Goal: Obtain resource: Obtain resource

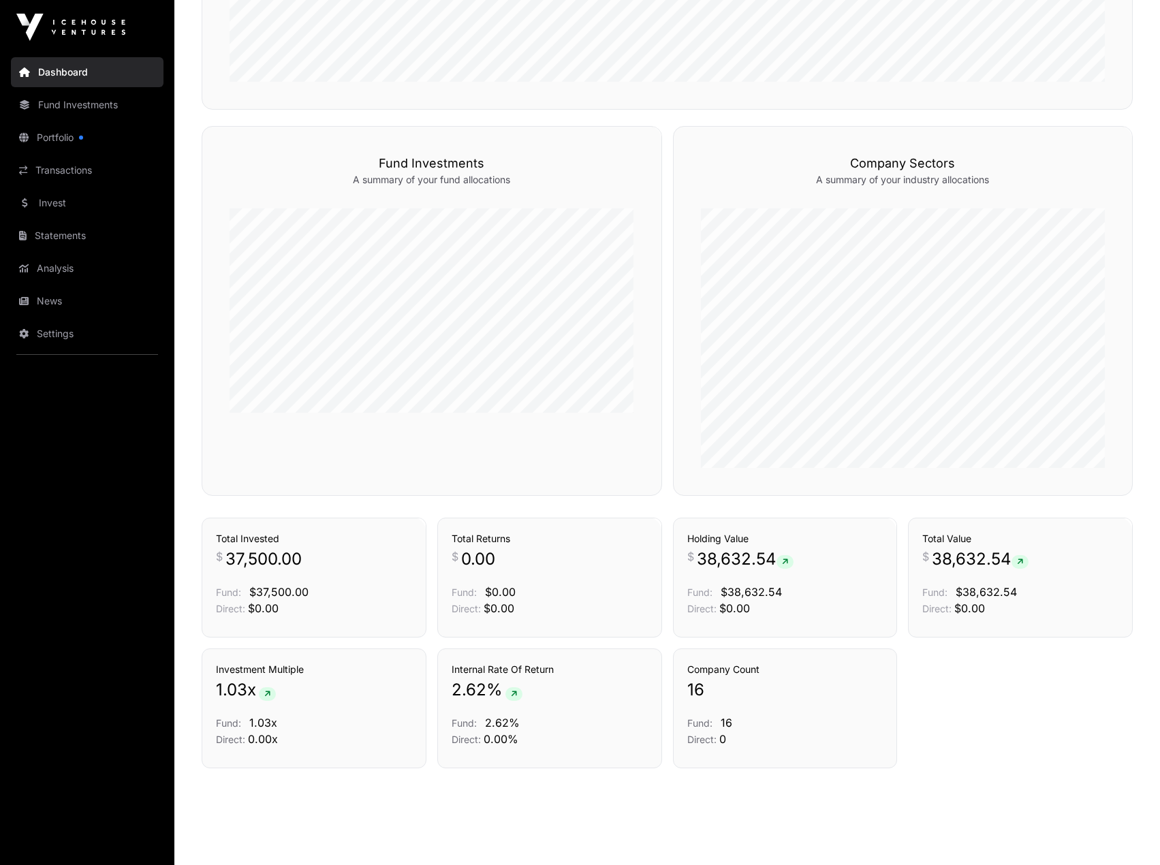
scroll to position [383, 0]
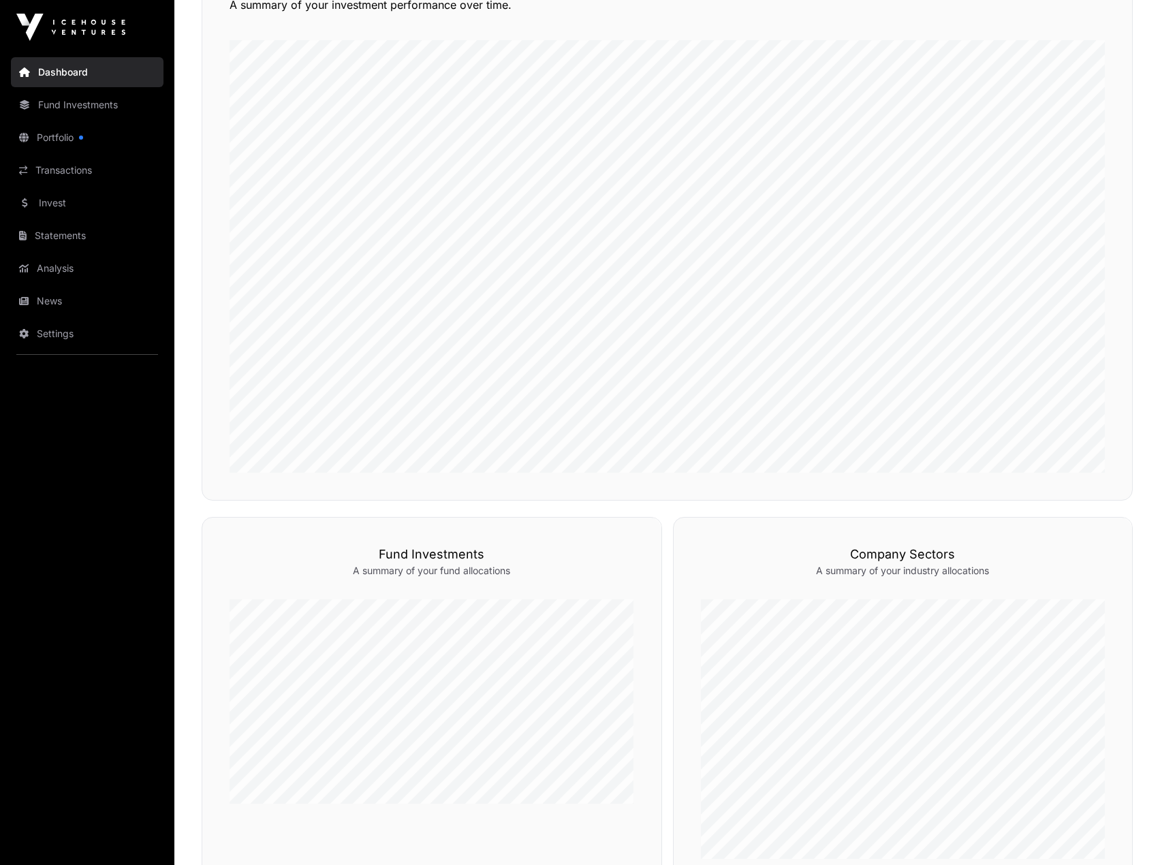
click at [57, 138] on link "Portfolio" at bounding box center [87, 138] width 153 height 30
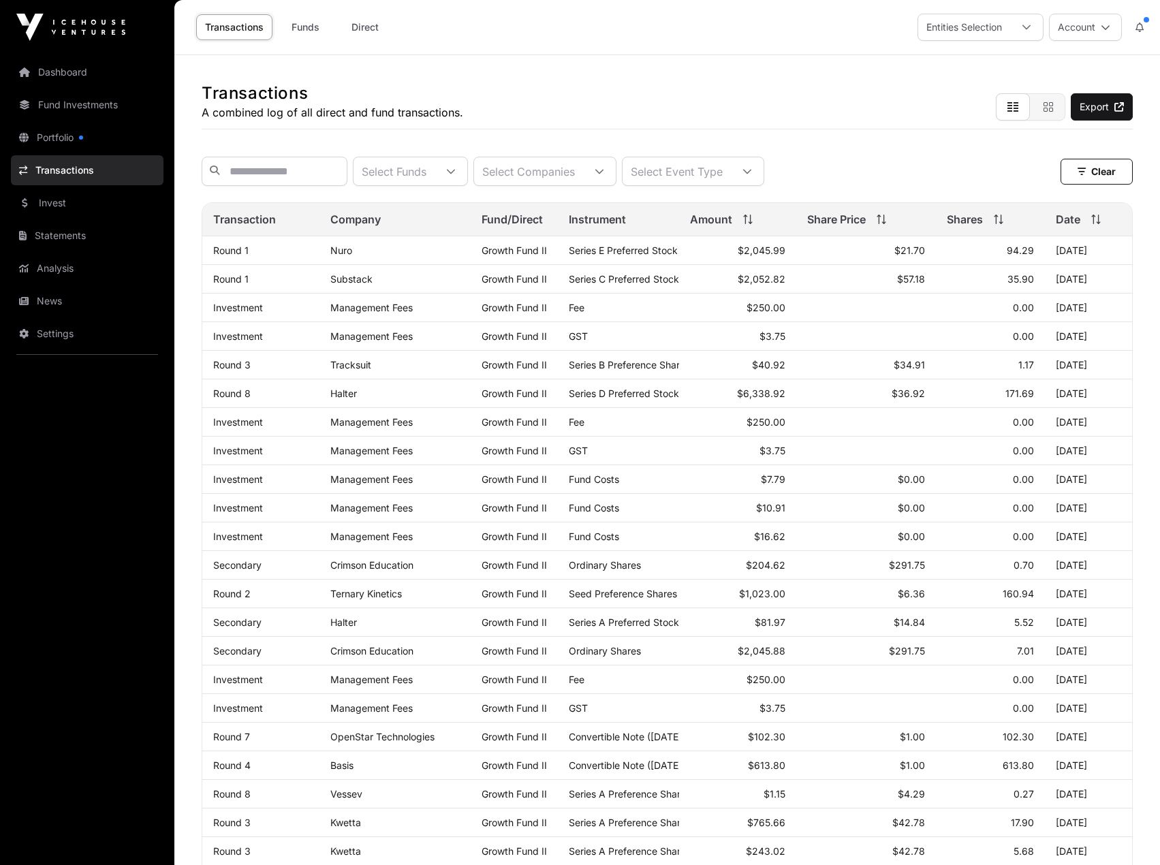
click at [67, 211] on link "Invest" at bounding box center [87, 203] width 153 height 30
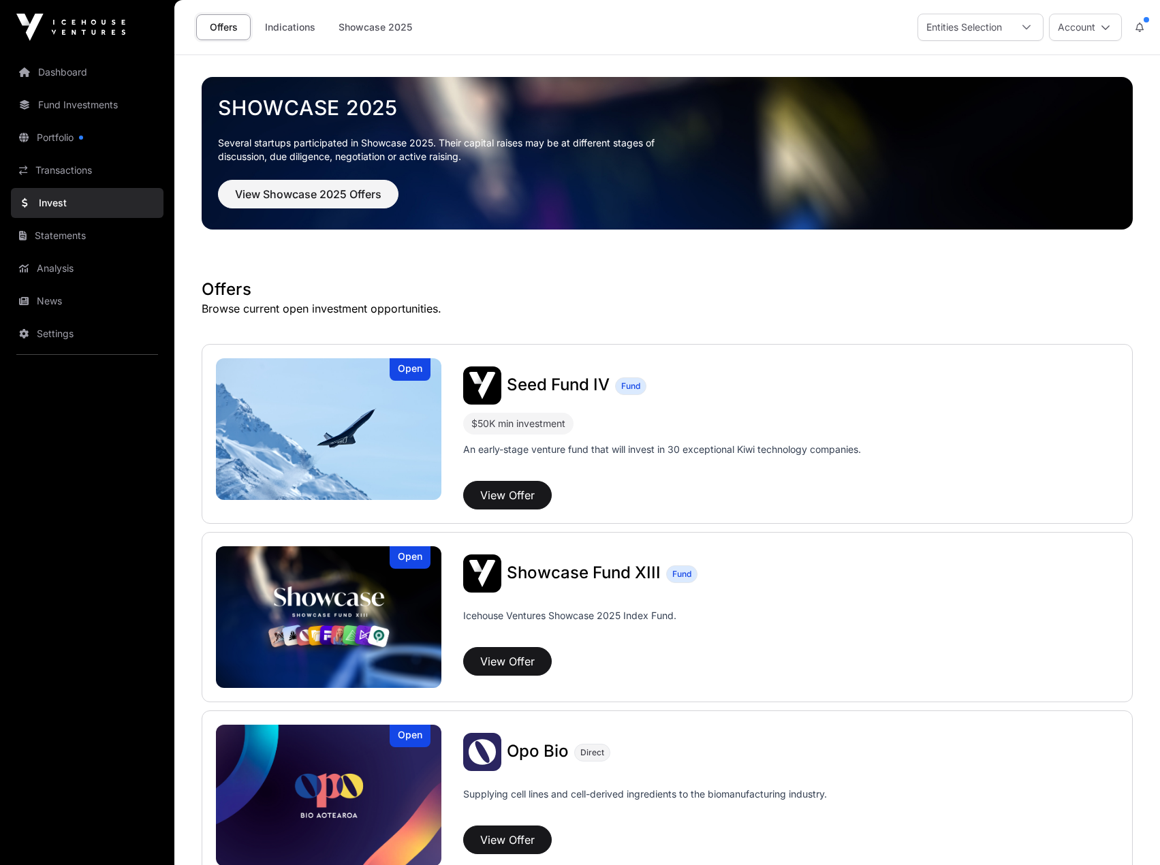
click at [563, 567] on span "Showcase Fund XIII" at bounding box center [584, 573] width 154 height 20
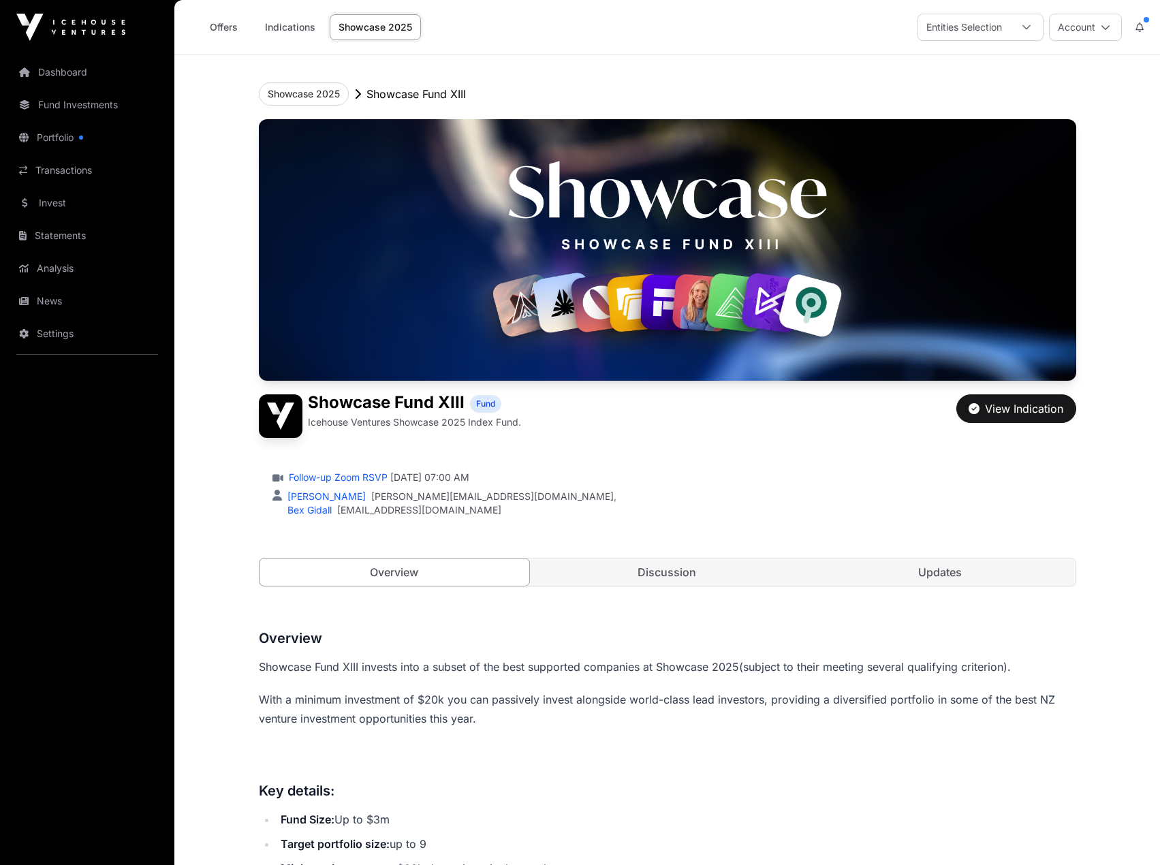
click at [48, 232] on link "Statements" at bounding box center [87, 236] width 153 height 30
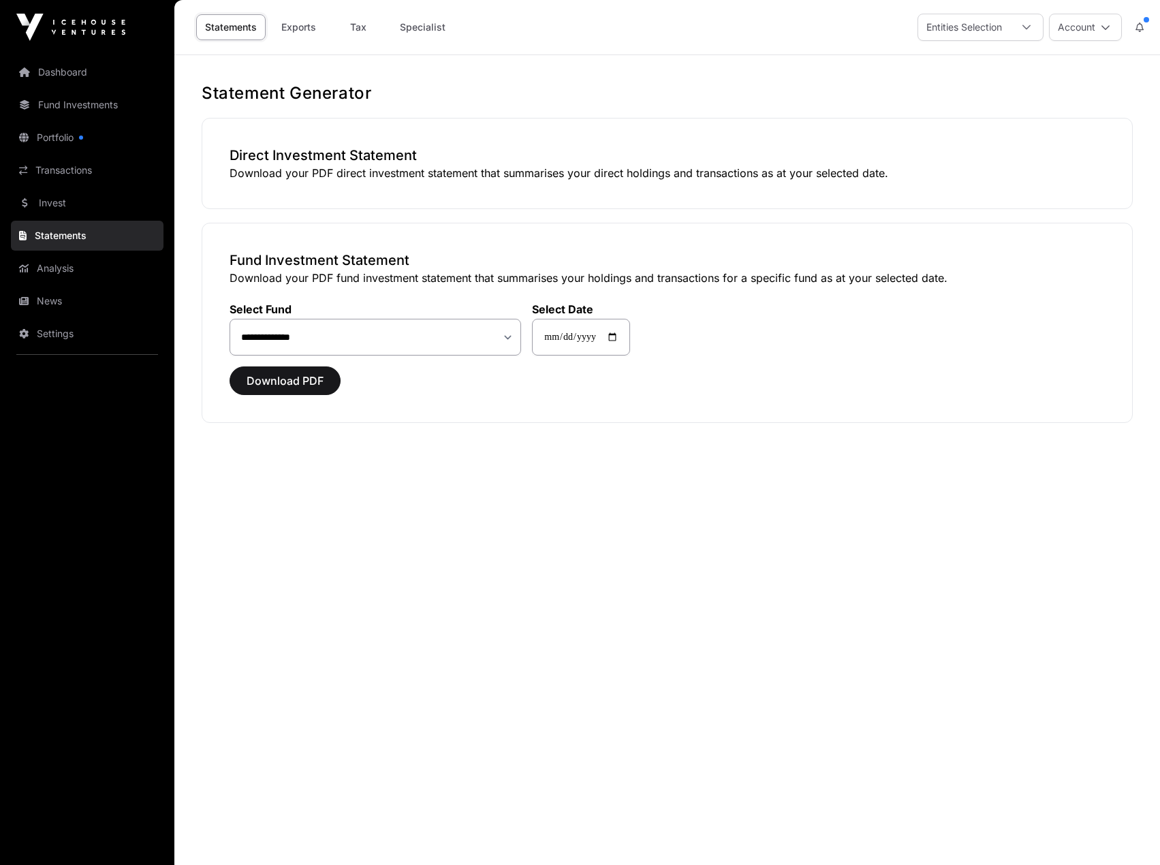
click at [48, 260] on link "Analysis" at bounding box center [87, 268] width 153 height 30
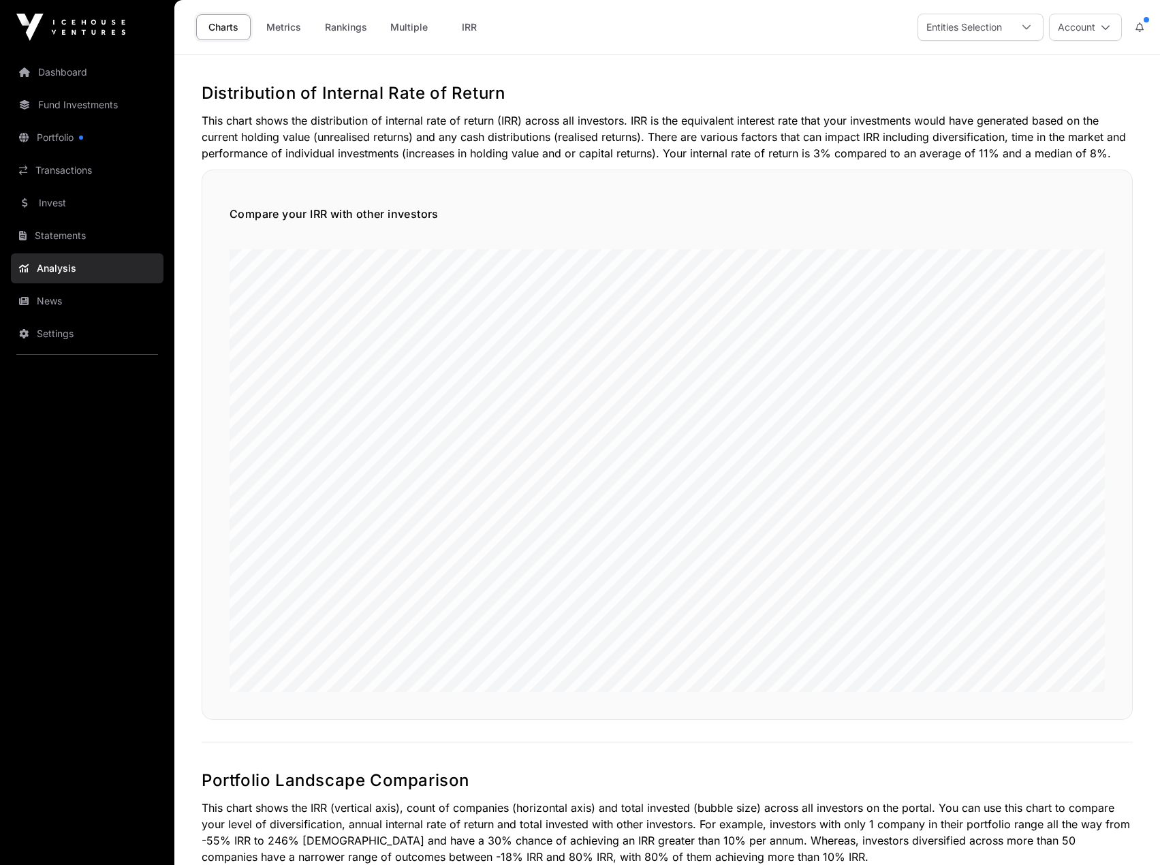
click at [77, 96] on link "Fund Investments" at bounding box center [87, 105] width 153 height 30
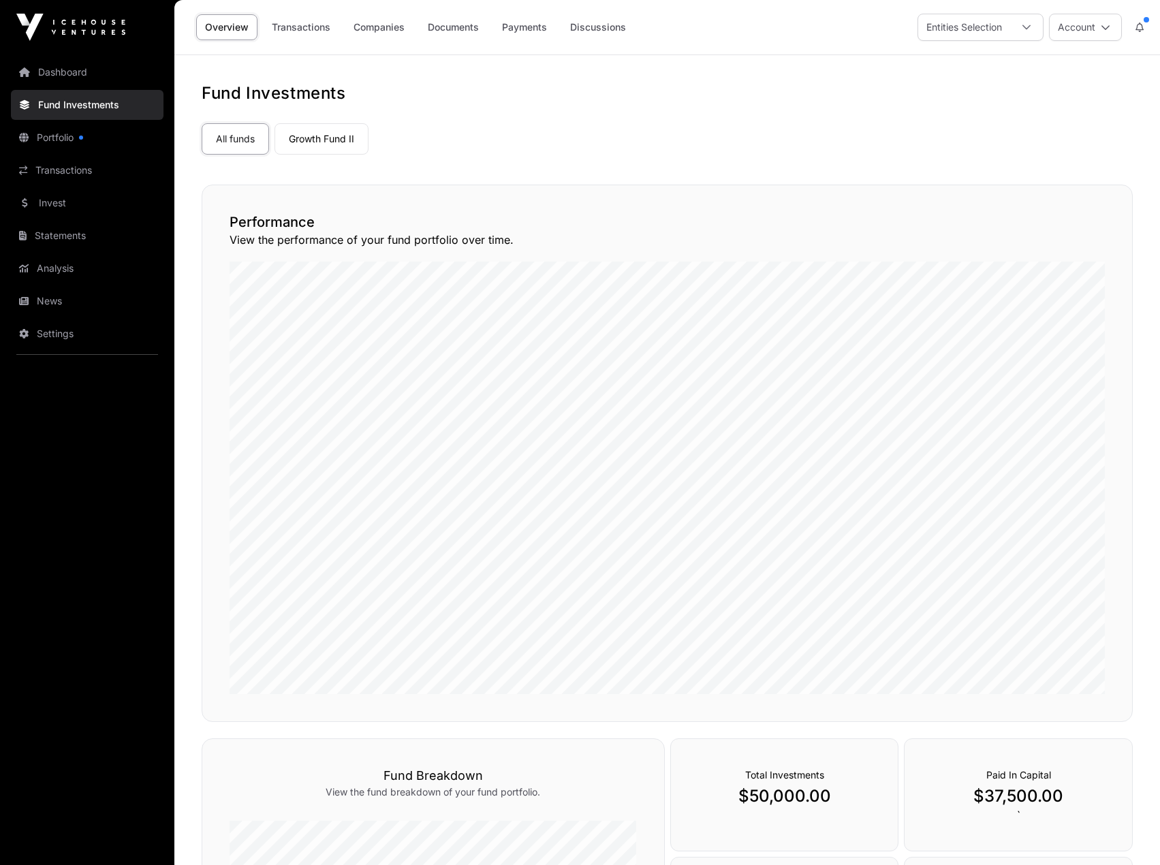
click at [475, 27] on link "Documents" at bounding box center [453, 27] width 69 height 26
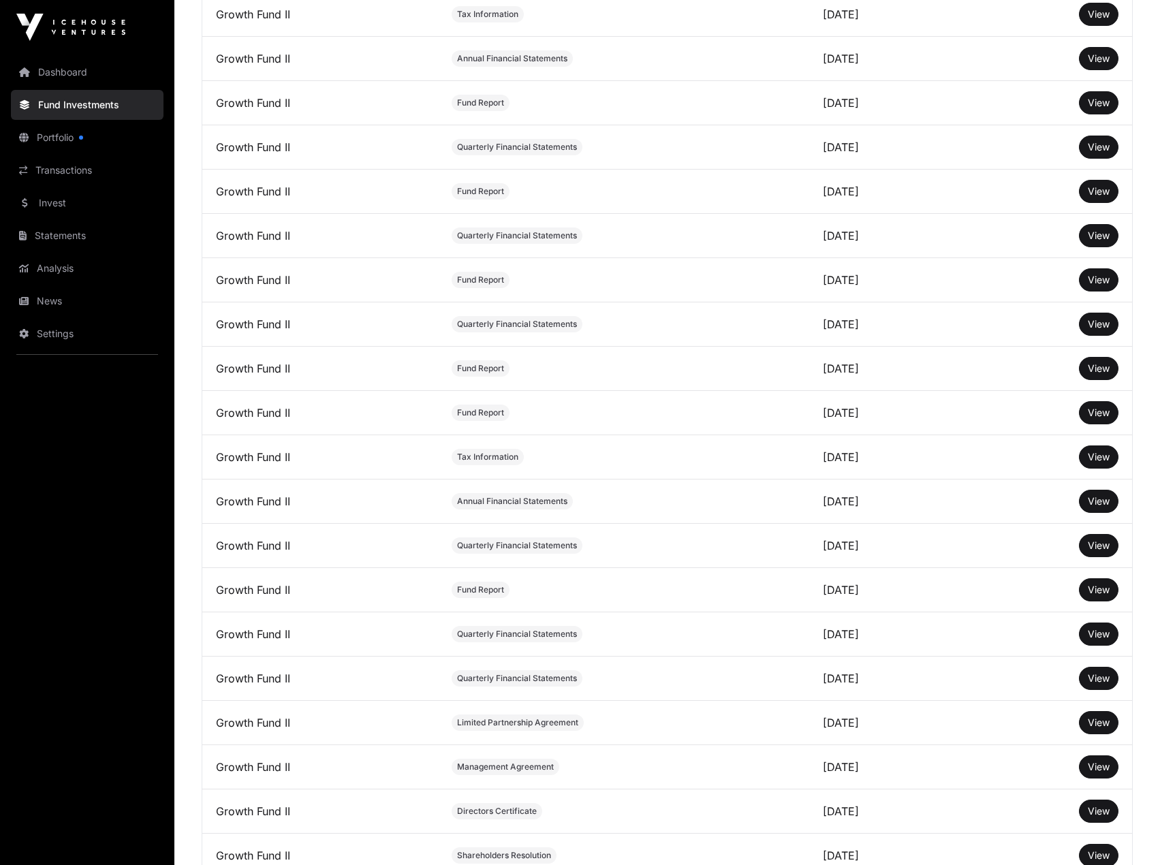
scroll to position [645, 0]
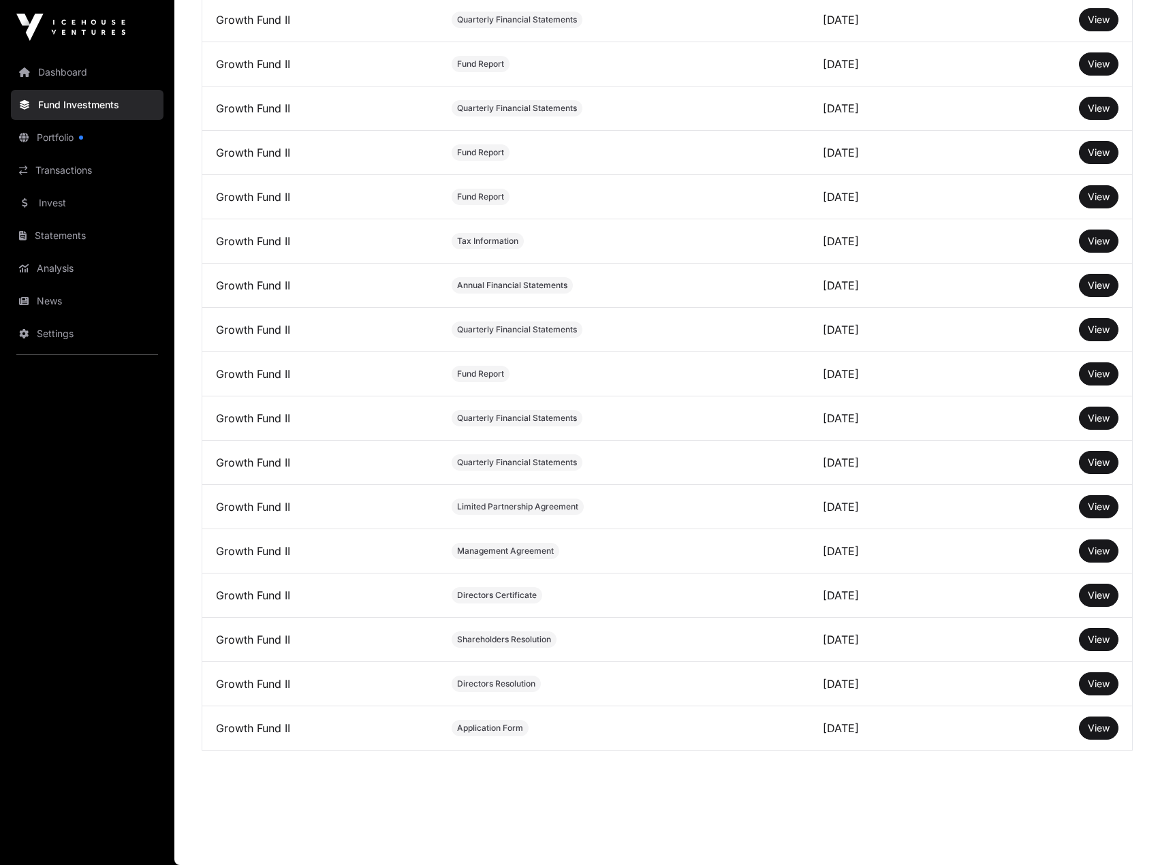
click at [1107, 635] on span "View" at bounding box center [1099, 639] width 22 height 12
click at [1094, 546] on span "View" at bounding box center [1099, 551] width 22 height 12
click at [1086, 503] on button "View" at bounding box center [1099, 506] width 40 height 23
click at [1100, 506] on span "View" at bounding box center [1099, 507] width 22 height 12
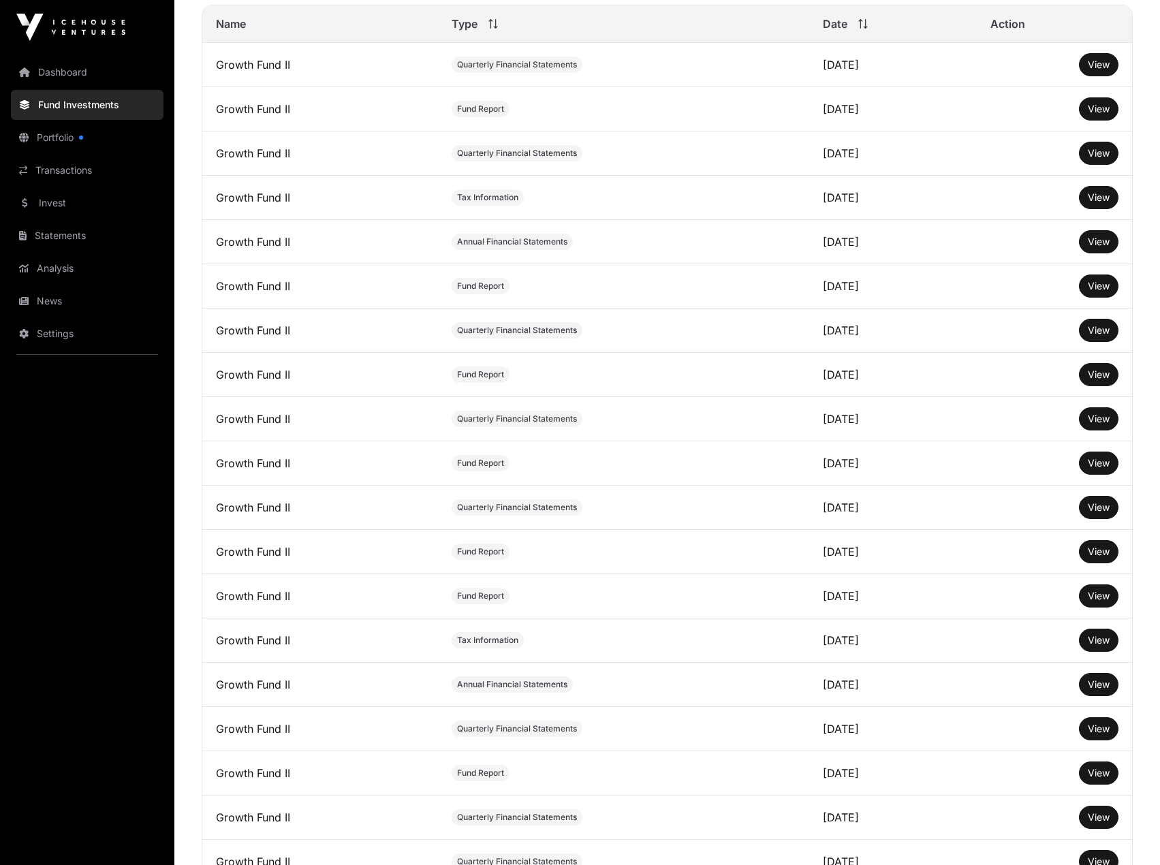
scroll to position [0, 0]
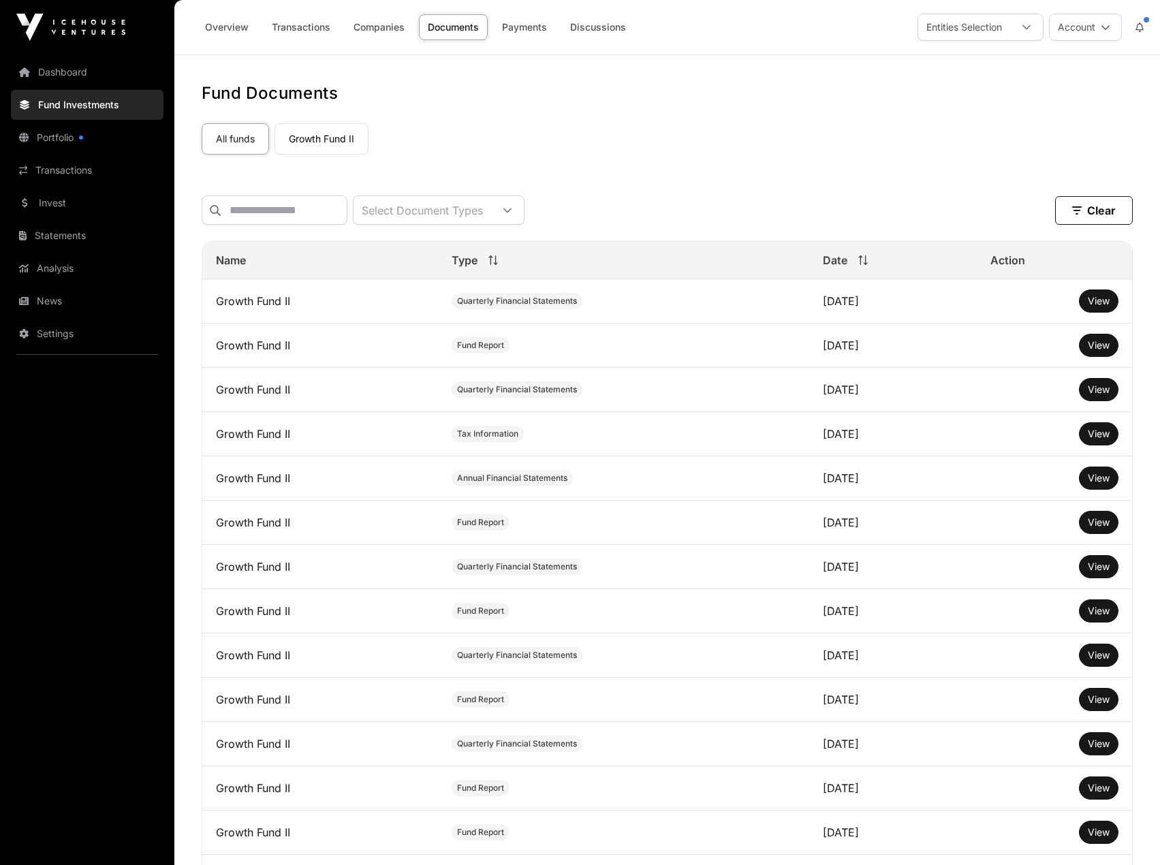
click at [1097, 306] on span "View" at bounding box center [1099, 301] width 22 height 12
click at [457, 351] on span "Fund Report" at bounding box center [480, 345] width 47 height 11
click at [1090, 351] on span "View" at bounding box center [1099, 345] width 22 height 12
click at [46, 164] on link "Transactions" at bounding box center [87, 170] width 153 height 30
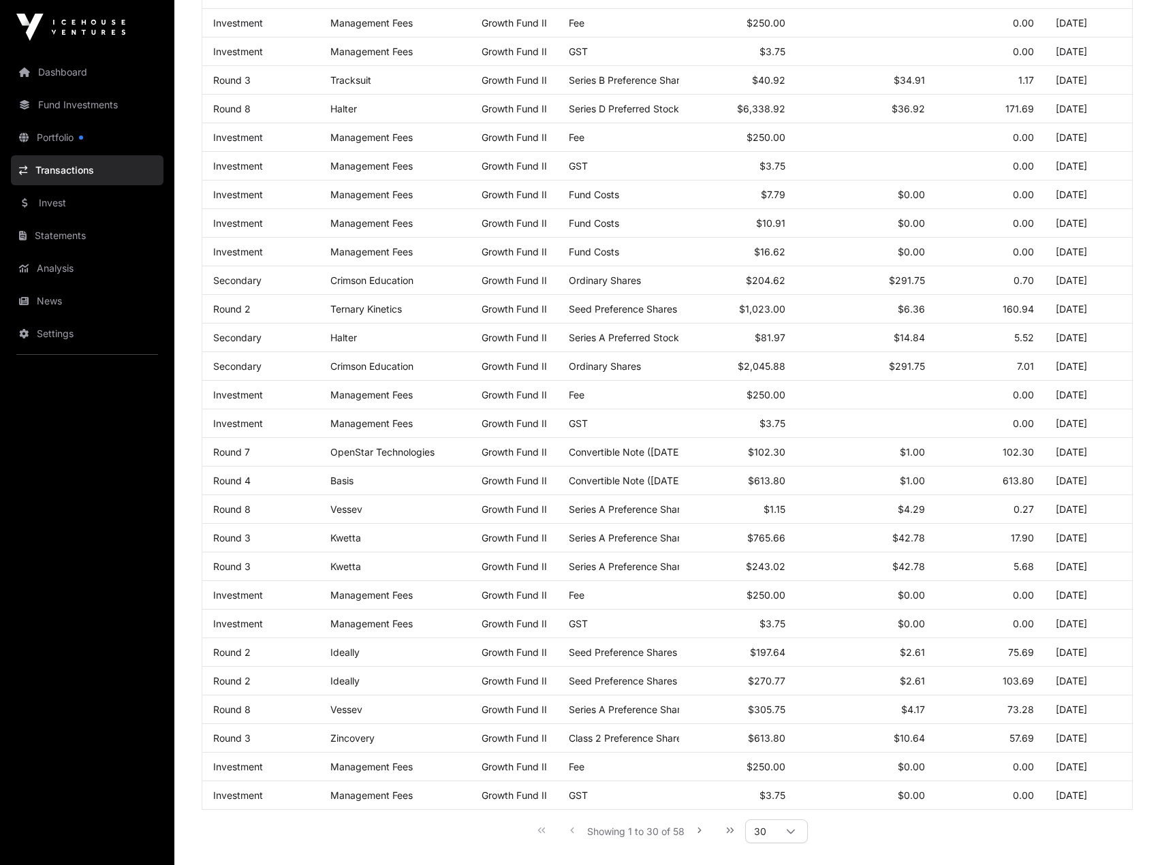
scroll to position [395, 0]
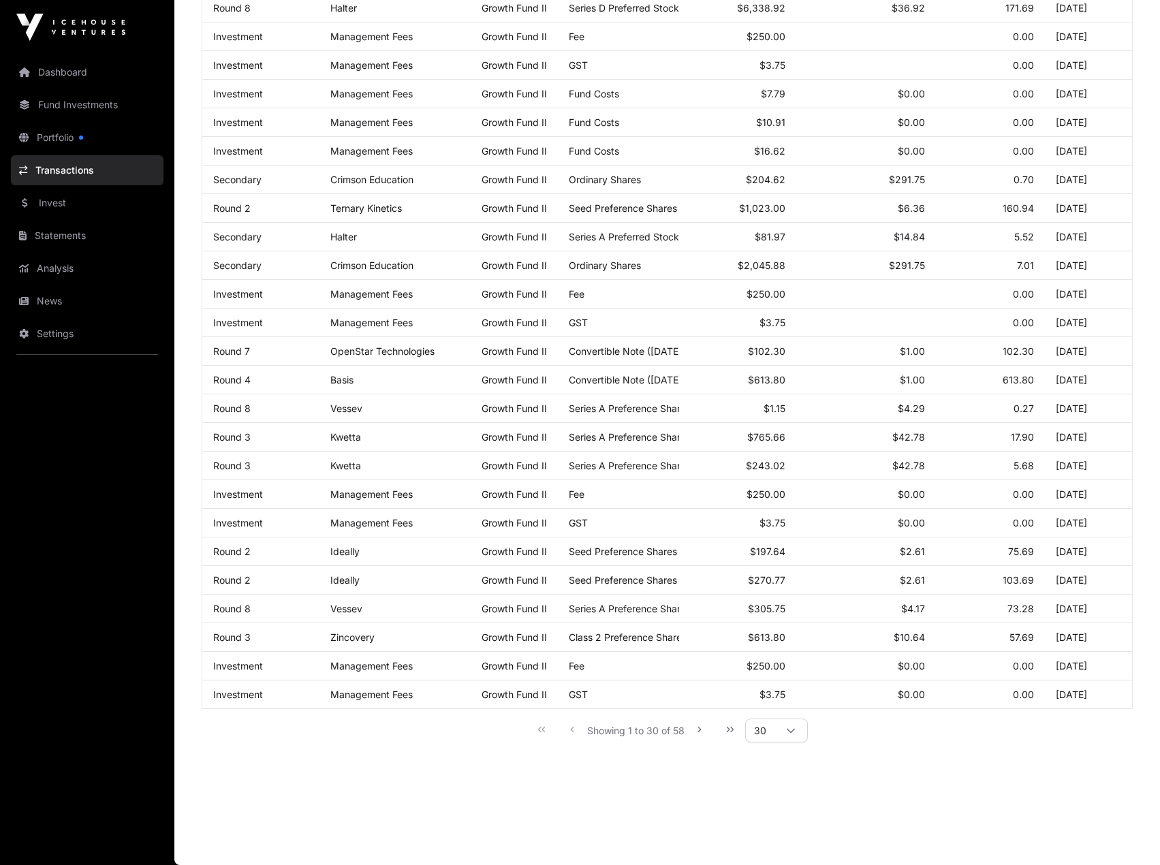
click at [776, 736] on div at bounding box center [790, 730] width 33 height 22
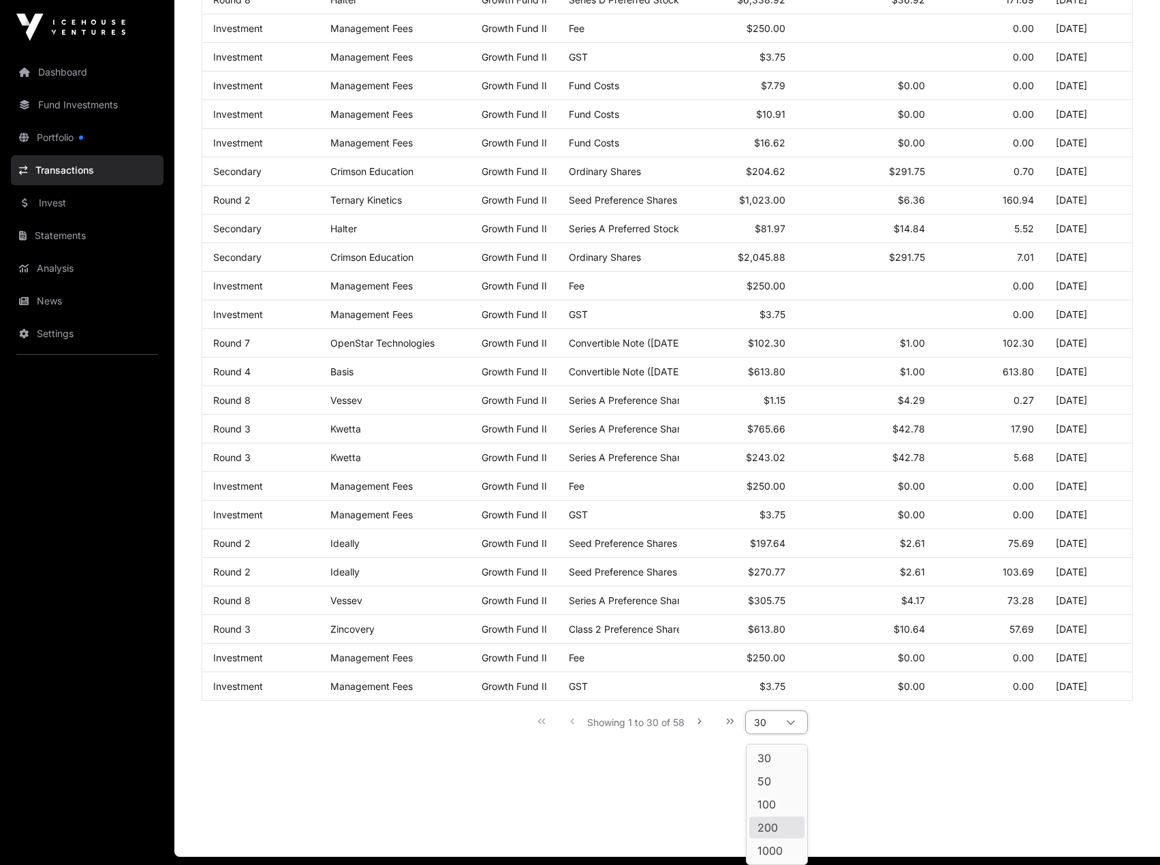
click at [772, 819] on li "200" at bounding box center [776, 828] width 55 height 22
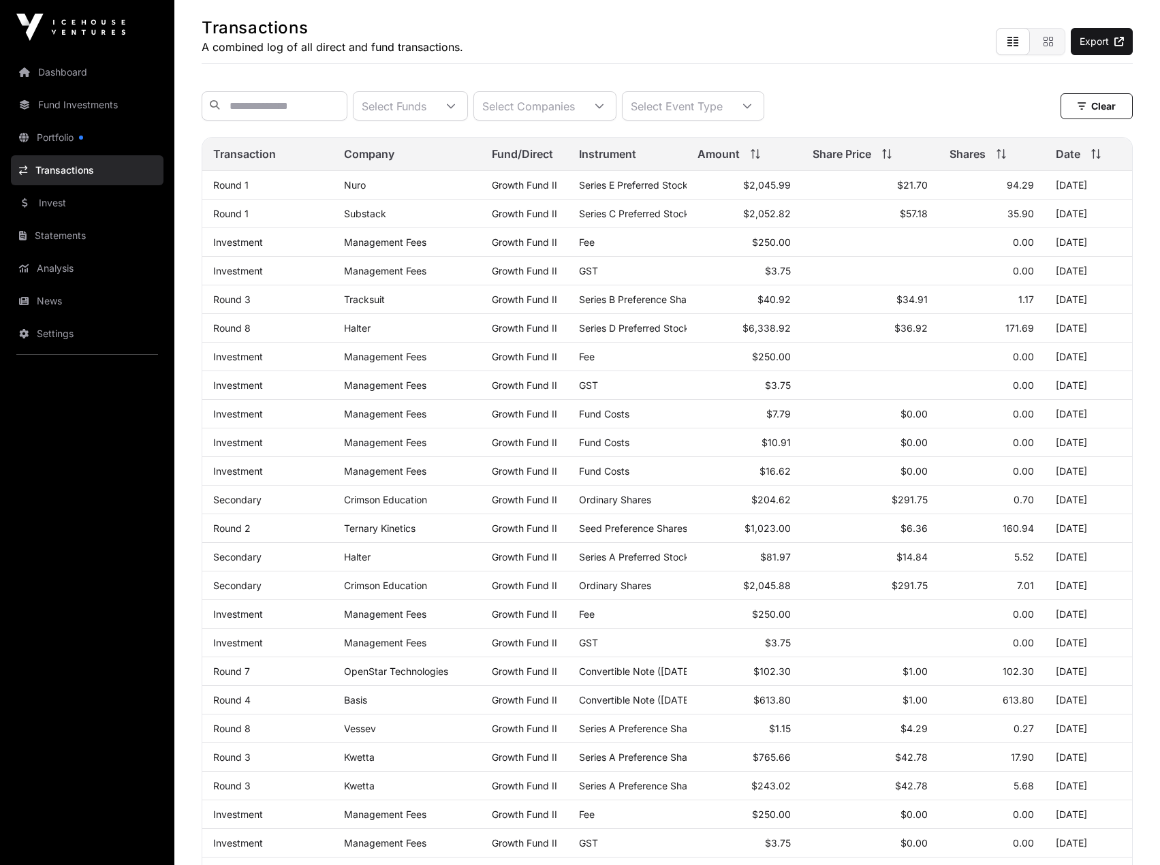
scroll to position [0, 0]
